Goal: Task Accomplishment & Management: Use online tool/utility

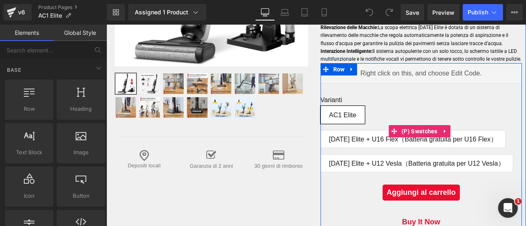
scroll to position [205, 0]
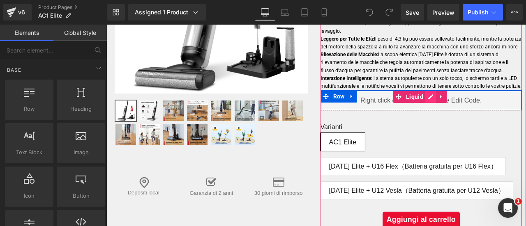
click at [426, 104] on div "Liquid" at bounding box center [421, 100] width 202 height 21
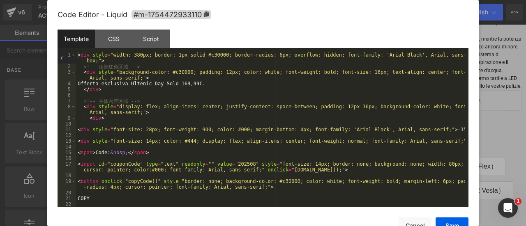
click at [483, 102] on div at bounding box center [263, 113] width 526 height 226
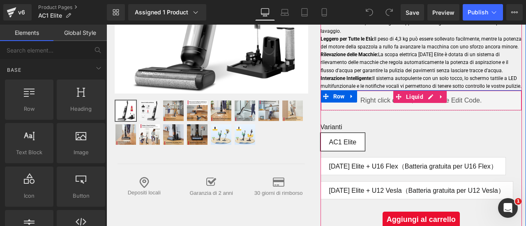
click at [483, 104] on div "Liquid" at bounding box center [421, 100] width 202 height 21
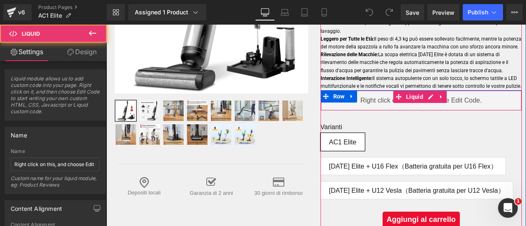
click at [444, 104] on div "Liquid" at bounding box center [421, 100] width 202 height 21
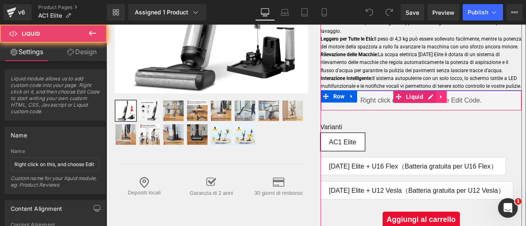
click at [441, 103] on link at bounding box center [441, 97] width 11 height 12
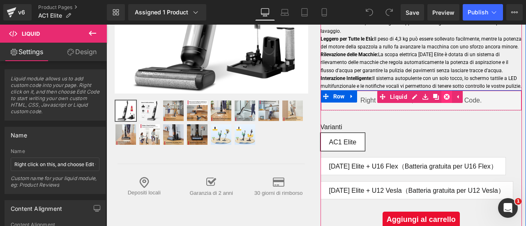
click at [444, 100] on icon at bounding box center [447, 97] width 6 height 6
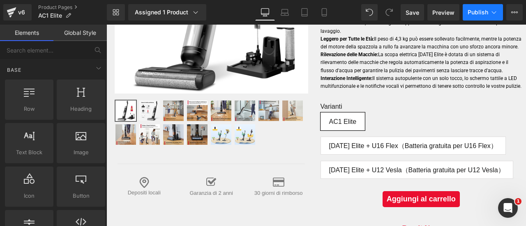
click at [478, 16] on button "Publish" at bounding box center [483, 12] width 40 height 16
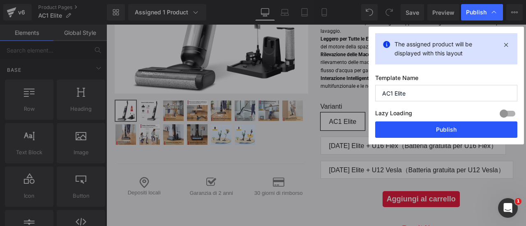
click at [461, 129] on button "Publish" at bounding box center [446, 130] width 142 height 16
